Goal: Transaction & Acquisition: Book appointment/travel/reservation

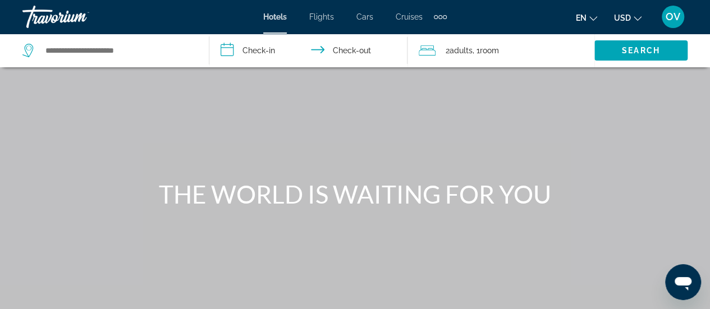
click at [329, 19] on span "Flights" at bounding box center [321, 16] width 25 height 9
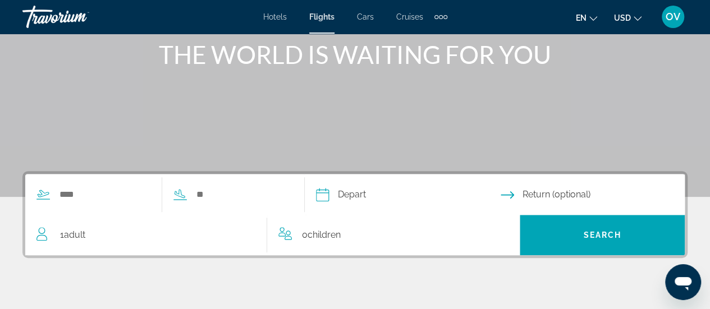
scroll to position [140, 0]
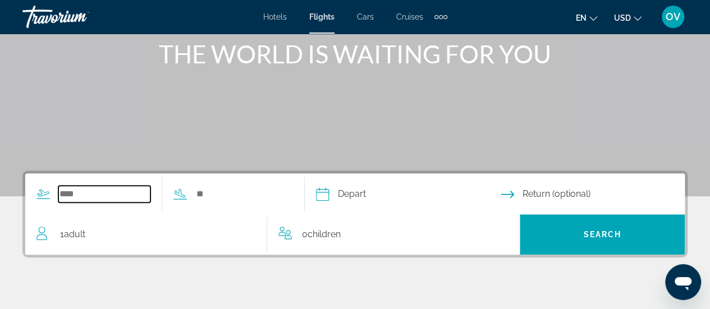
click at [84, 193] on input "Search widget" at bounding box center [104, 194] width 92 height 17
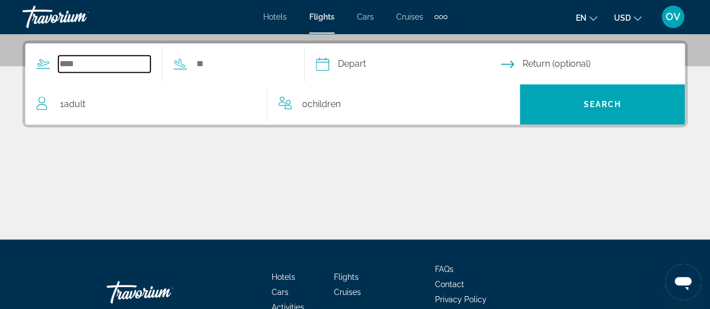
scroll to position [274, 0]
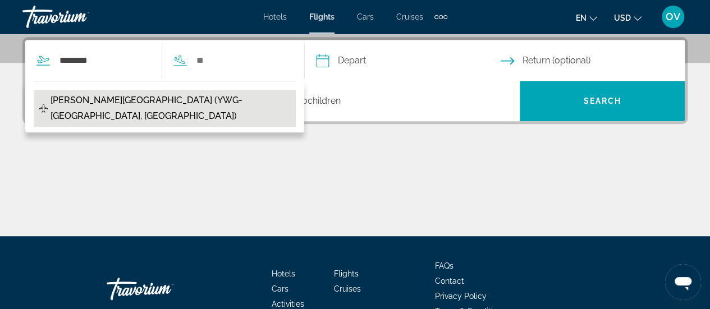
click at [146, 102] on span "[PERSON_NAME][GEOGRAPHIC_DATA] (YWG-[GEOGRAPHIC_DATA], [GEOGRAPHIC_DATA])" at bounding box center [171, 108] width 240 height 31
type input "**********"
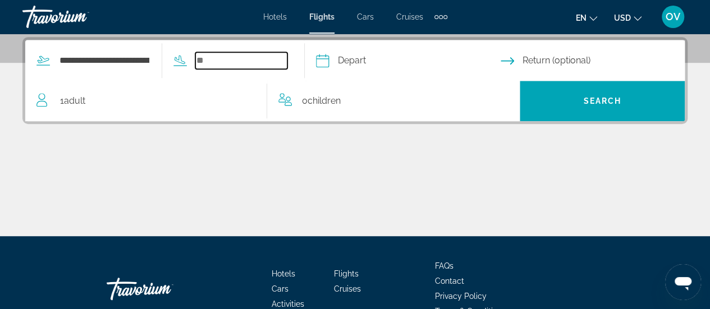
click at [237, 56] on input "Search widget" at bounding box center [241, 60] width 92 height 17
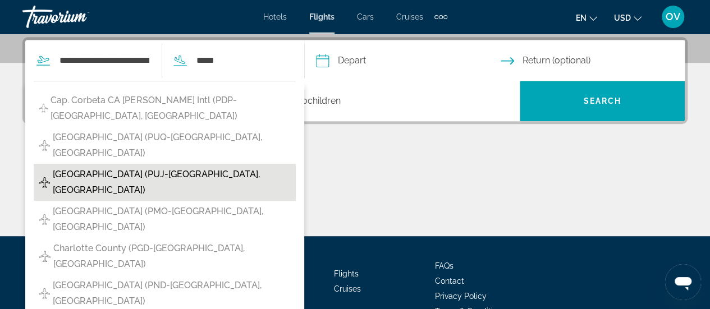
click at [93, 167] on span "[GEOGRAPHIC_DATA] (PUJ-[GEOGRAPHIC_DATA], [GEOGRAPHIC_DATA])" at bounding box center [171, 182] width 237 height 31
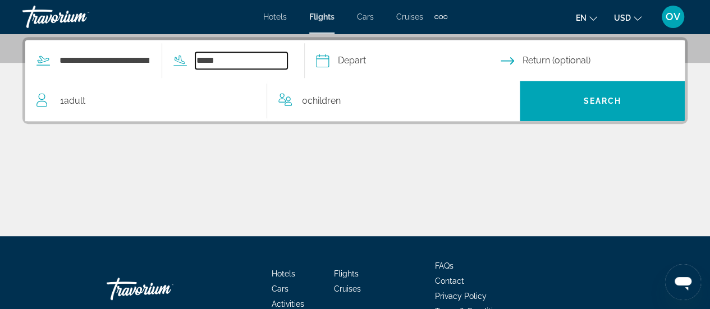
type input "**********"
click at [401, 63] on input "Depart date" at bounding box center [407, 62] width 189 height 44
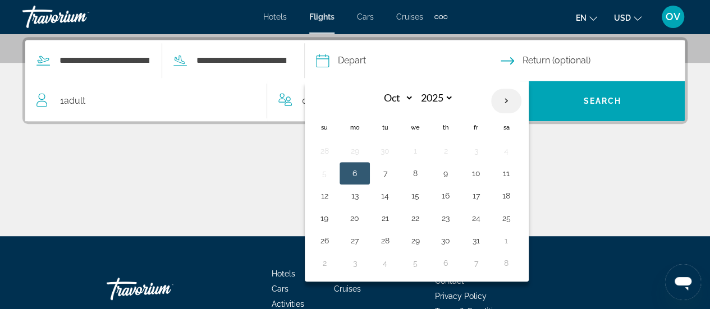
click at [521, 99] on th "Next month" at bounding box center [506, 101] width 30 height 25
select select "*"
select select "****"
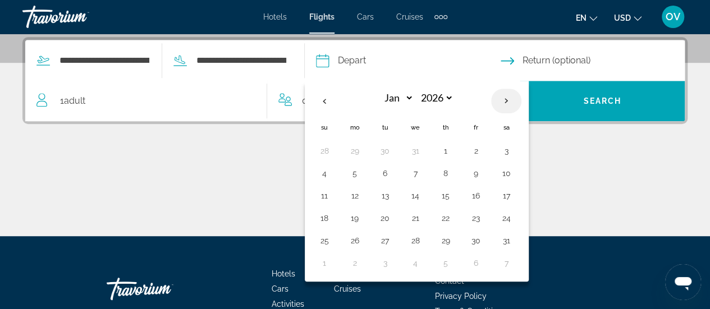
click at [521, 99] on th "Next month" at bounding box center [506, 101] width 30 height 25
select select "*"
click at [424, 237] on button "25" at bounding box center [415, 241] width 18 height 16
type input "**********"
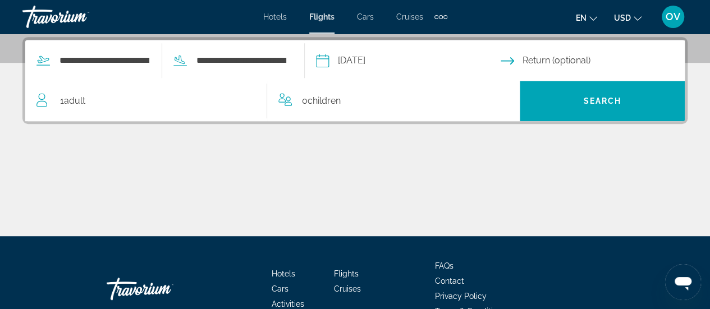
click at [565, 62] on input "Return date" at bounding box center [595, 62] width 189 height 44
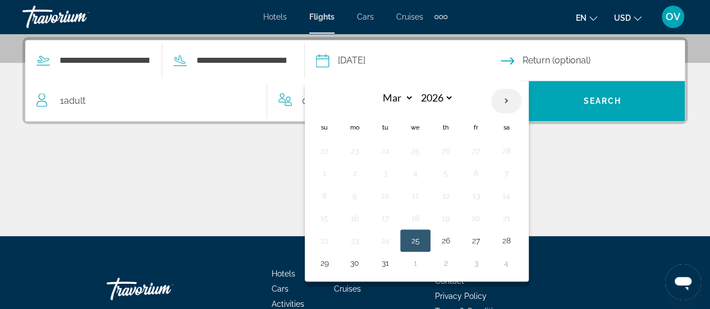
click at [521, 99] on th "Next month" at bounding box center [506, 101] width 30 height 25
select select "*"
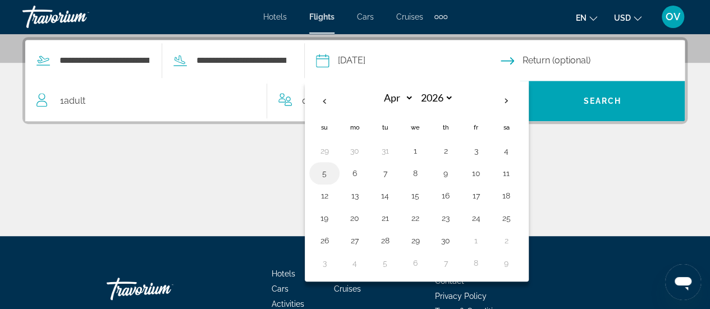
click at [333, 169] on button "5" at bounding box center [324, 174] width 18 height 16
type input "**********"
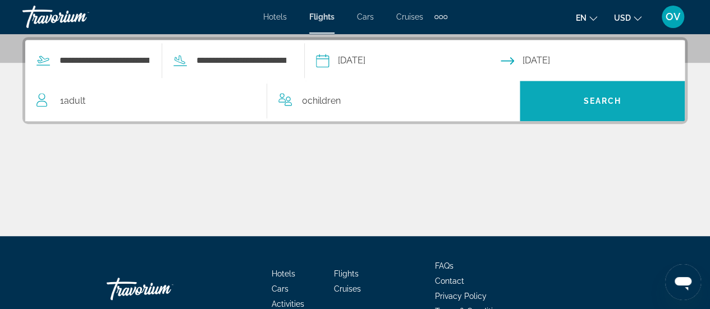
click at [572, 98] on span "Search widget" at bounding box center [602, 101] width 165 height 27
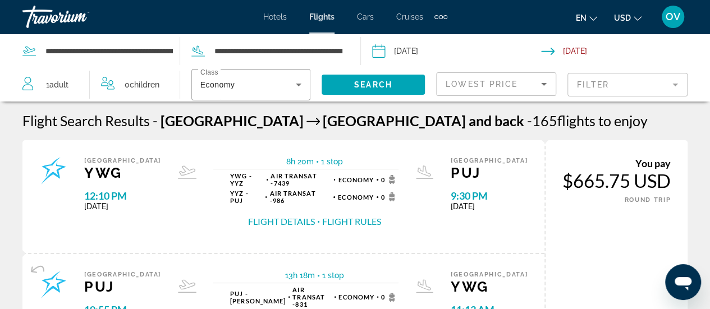
click at [612, 87] on mat-form-field "Filter" at bounding box center [627, 85] width 120 height 24
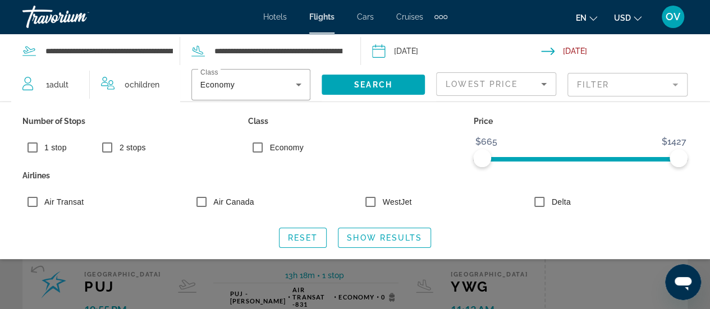
click at [572, 288] on div "Search widget" at bounding box center [355, 236] width 710 height 146
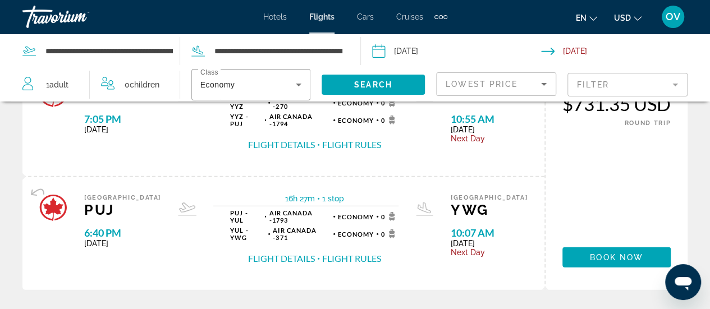
scroll to position [1383, 0]
